Goal: Find specific page/section: Find specific page/section

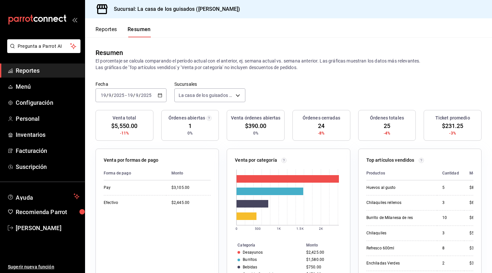
click at [33, 73] on span "Reportes" at bounding box center [48, 70] width 64 height 9
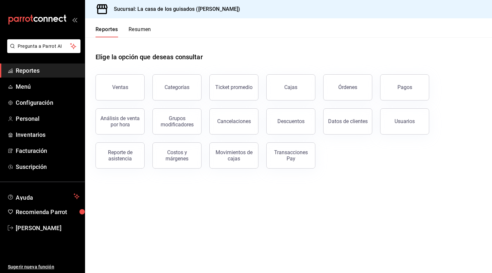
click at [143, 35] on button "Resumen" at bounding box center [140, 31] width 23 height 11
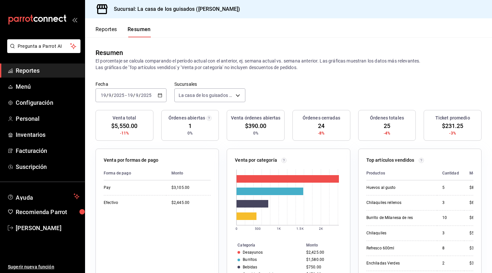
click at [104, 33] on button "Reportes" at bounding box center [106, 31] width 22 height 11
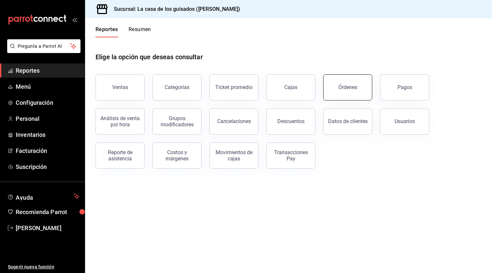
click at [348, 85] on div "Órdenes" at bounding box center [347, 87] width 19 height 6
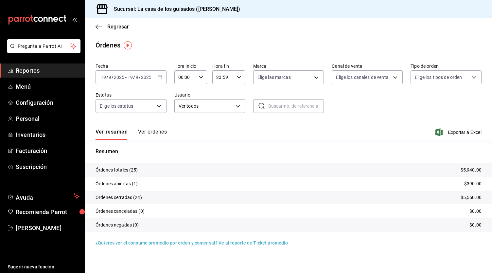
click at [156, 131] on button "Ver órdenes" at bounding box center [152, 134] width 29 height 11
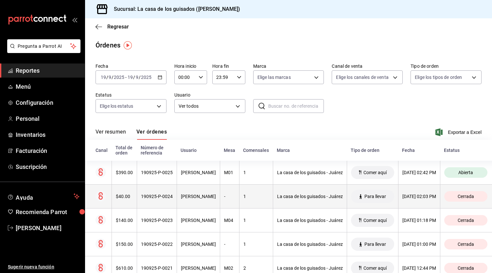
click at [252, 200] on th "1" at bounding box center [256, 196] width 34 height 24
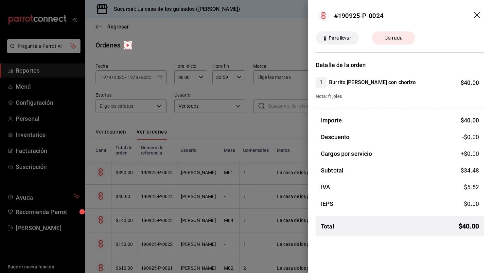
click at [258, 149] on div at bounding box center [246, 136] width 492 height 273
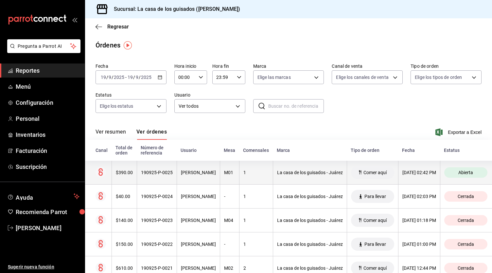
click at [253, 172] on div "1" at bounding box center [256, 172] width 26 height 5
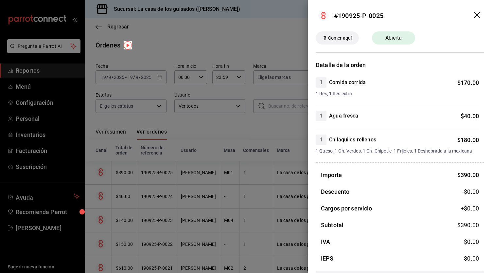
click at [247, 124] on div at bounding box center [246, 136] width 492 height 273
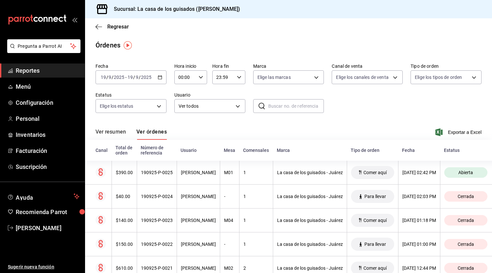
click at [114, 136] on button "Ver resumen" at bounding box center [110, 134] width 30 height 11
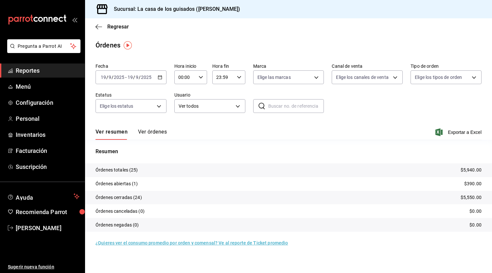
click at [150, 135] on button "Ver órdenes" at bounding box center [152, 134] width 29 height 11
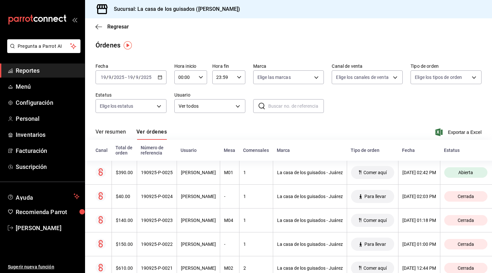
click at [45, 65] on link "Reportes" at bounding box center [42, 70] width 85 height 14
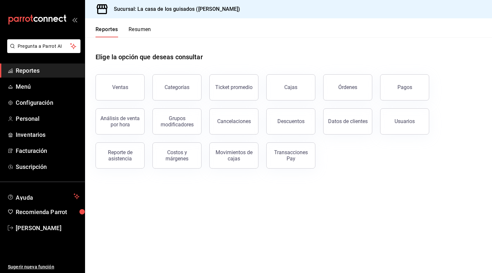
click at [139, 30] on button "Resumen" at bounding box center [140, 31] width 23 height 11
